Goal: Task Accomplishment & Management: Use online tool/utility

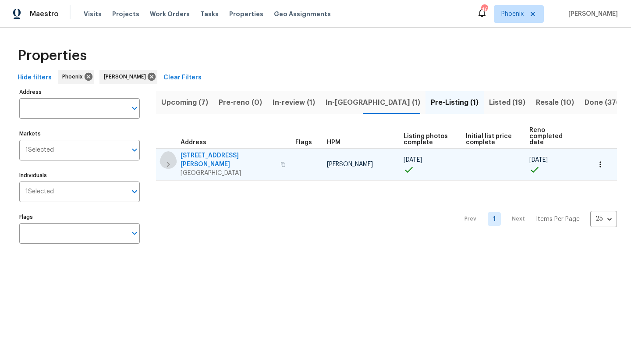
click at [168, 159] on icon "button" at bounding box center [168, 164] width 11 height 11
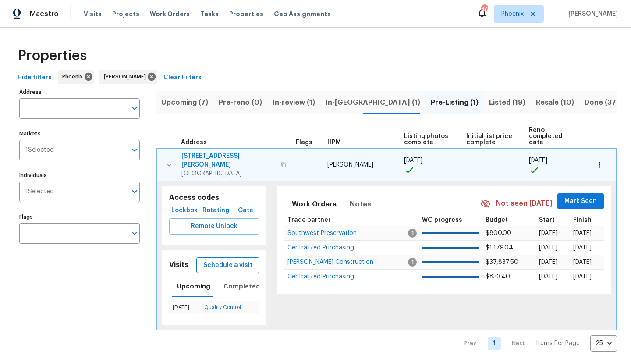
click at [232, 260] on span "Schedule a visit" at bounding box center [227, 265] width 49 height 11
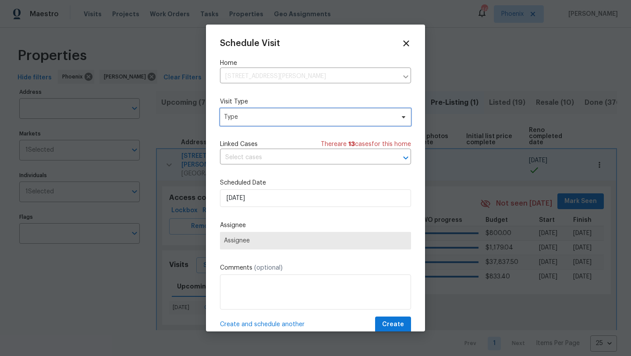
click at [272, 121] on span "Type" at bounding box center [315, 117] width 191 height 18
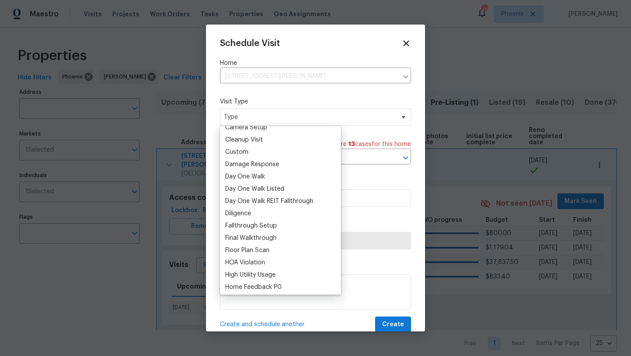
scroll to position [118, 0]
click at [262, 250] on div "Floor Plan Scan" at bounding box center [247, 250] width 44 height 9
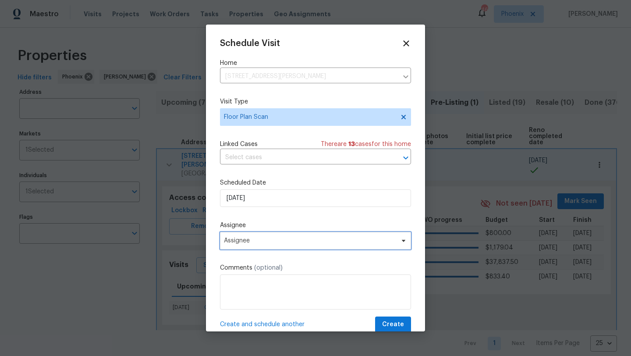
click at [306, 246] on span "Assignee" at bounding box center [315, 241] width 191 height 18
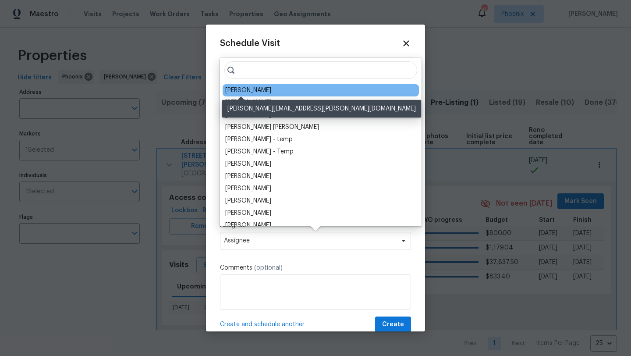
click at [249, 92] on div "[PERSON_NAME]" at bounding box center [248, 90] width 46 height 9
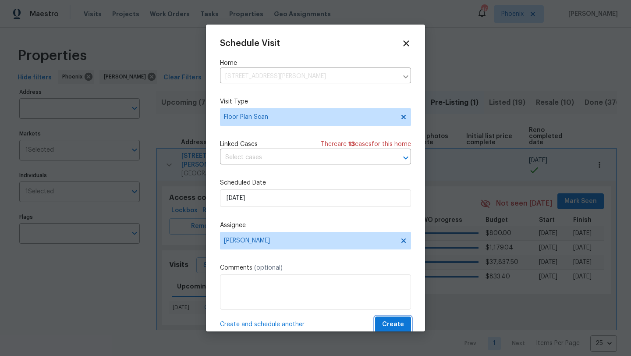
click at [399, 322] on span "Create" at bounding box center [393, 324] width 22 height 11
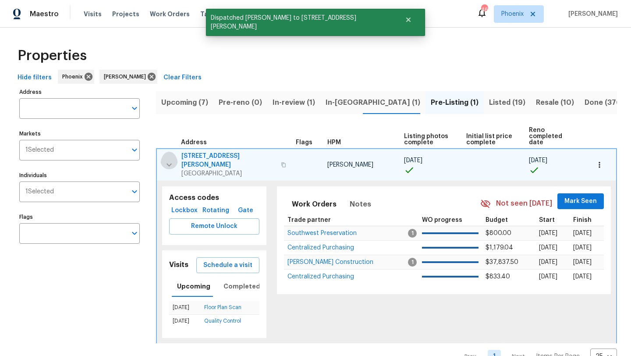
click at [171, 160] on icon "button" at bounding box center [169, 165] width 11 height 11
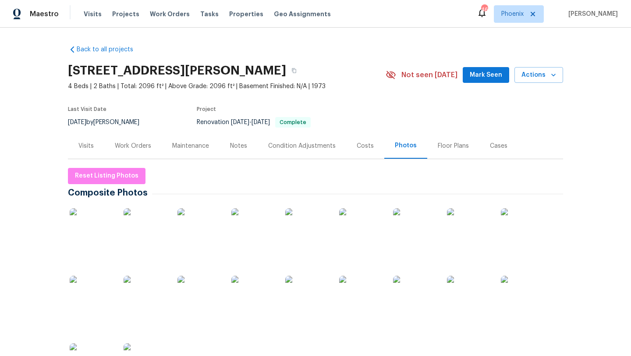
click at [143, 149] on div "Work Orders" at bounding box center [133, 146] width 36 height 9
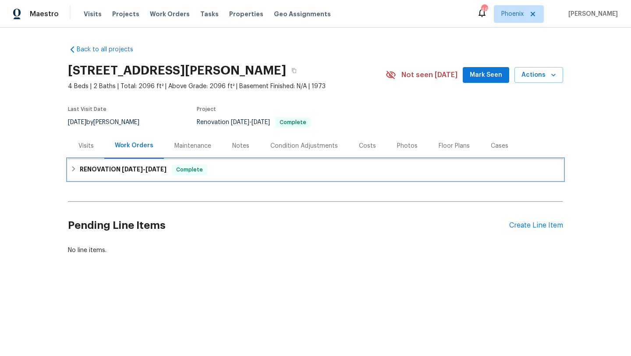
click at [74, 170] on icon at bounding box center [73, 168] width 3 height 5
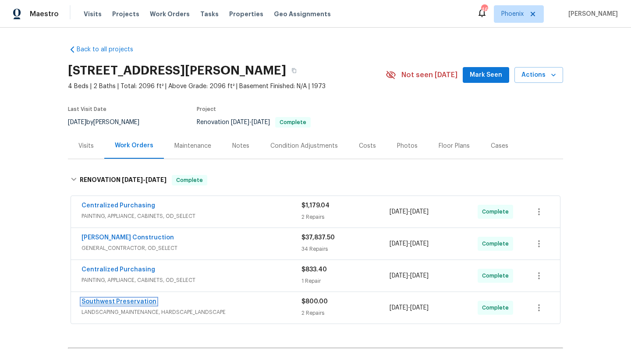
click at [124, 303] on link "Southwest Preservation" at bounding box center [119, 302] width 75 height 6
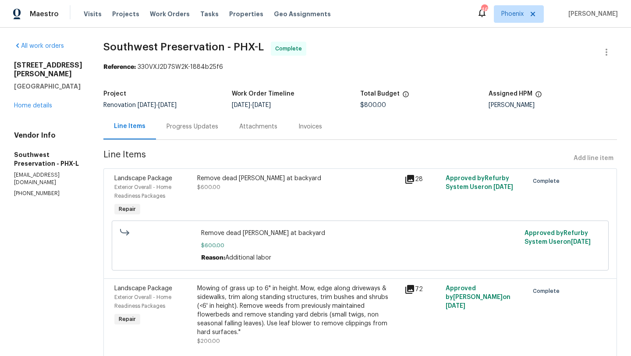
scroll to position [22, 0]
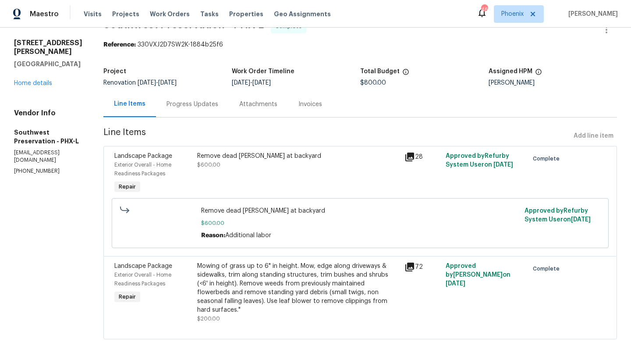
click at [218, 163] on div "Remove dead [PERSON_NAME] at backyard $600.00" at bounding box center [298, 161] width 202 height 18
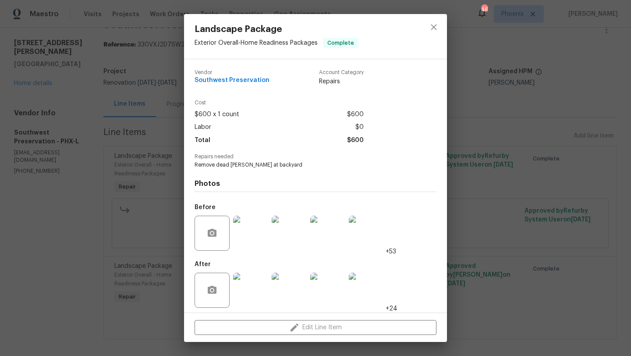
click at [255, 222] on img at bounding box center [250, 233] width 35 height 35
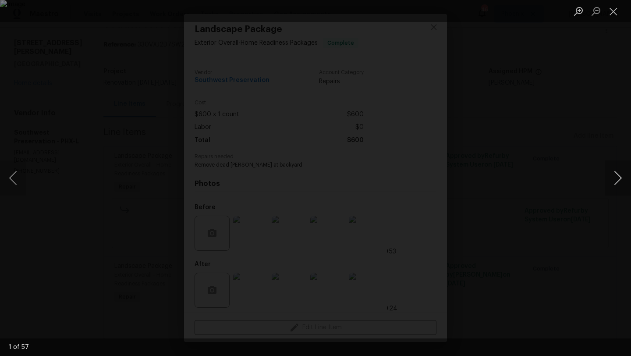
click at [621, 175] on button "Next image" at bounding box center [618, 177] width 26 height 35
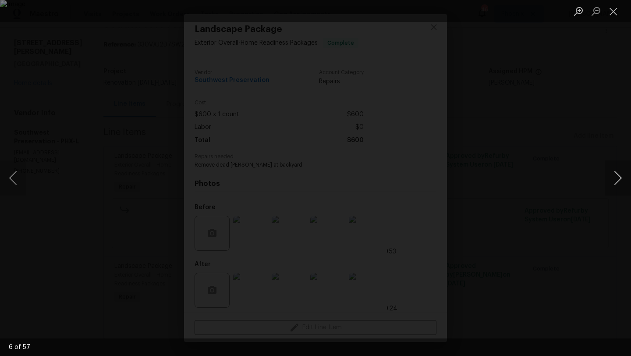
click at [621, 175] on button "Next image" at bounding box center [618, 177] width 26 height 35
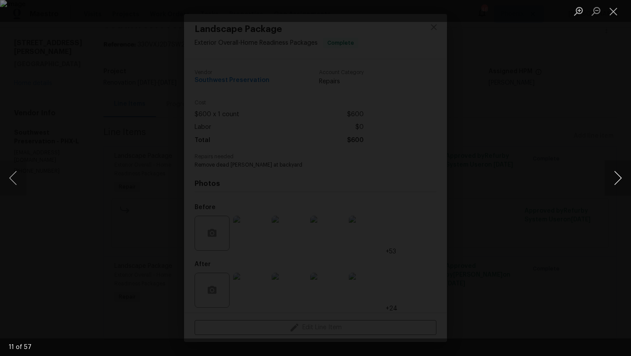
click at [621, 175] on button "Next image" at bounding box center [618, 177] width 26 height 35
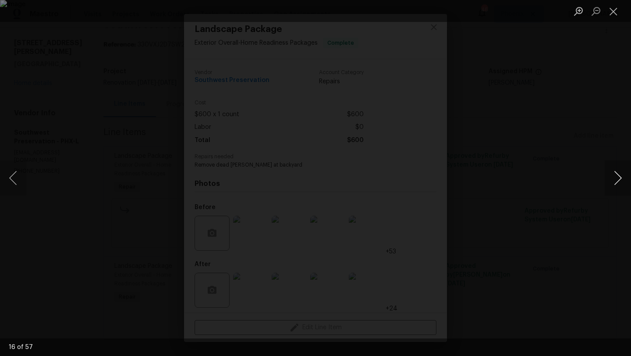
click at [621, 175] on button "Next image" at bounding box center [618, 177] width 26 height 35
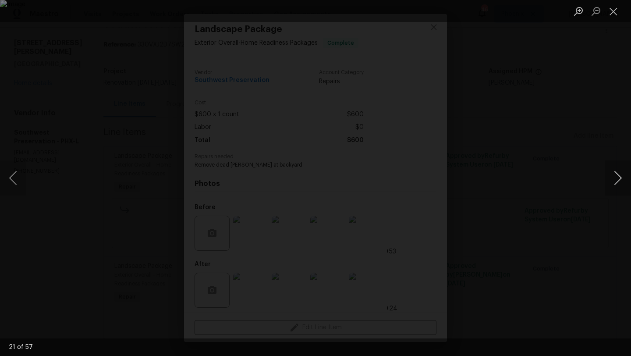
click at [621, 175] on button "Next image" at bounding box center [618, 177] width 26 height 35
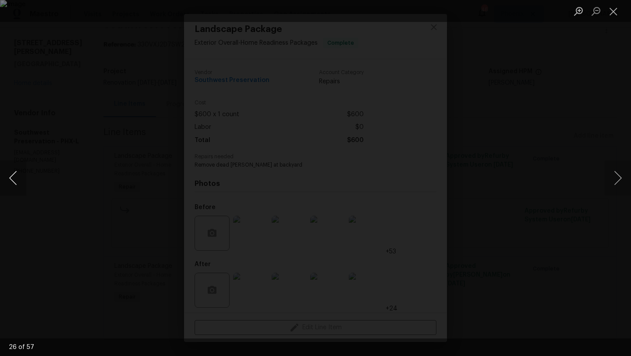
click at [21, 175] on button "Previous image" at bounding box center [13, 177] width 26 height 35
